Goal: Find contact information: Find contact information

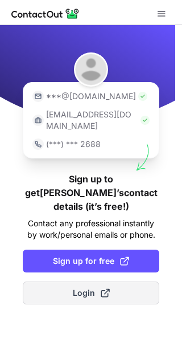
click at [94, 287] on span "Login" at bounding box center [91, 292] width 37 height 11
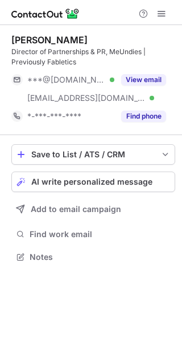
scroll to position [248, 182]
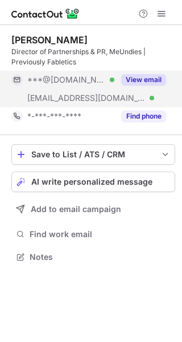
click at [139, 77] on button "View email" at bounding box center [143, 79] width 45 height 11
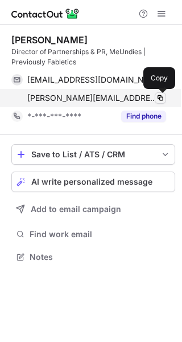
click at [160, 100] on span at bounding box center [160, 97] width 9 height 9
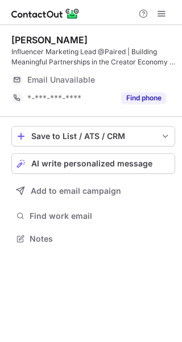
scroll to position [230, 182]
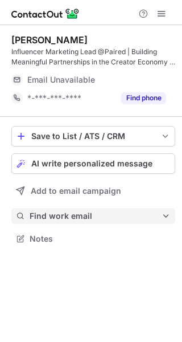
click at [109, 216] on span "Find work email" at bounding box center [96, 216] width 132 height 10
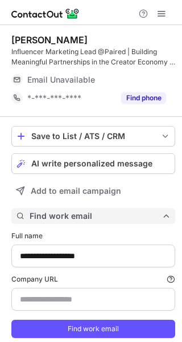
type input "**********"
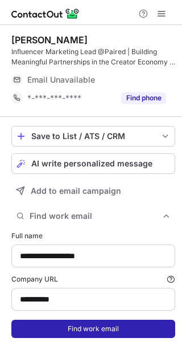
click at [99, 323] on button "Find work email" at bounding box center [93, 329] width 164 height 18
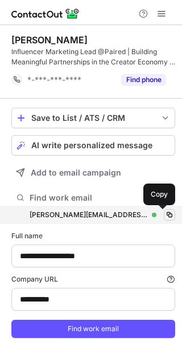
click at [165, 216] on span at bounding box center [169, 214] width 9 height 9
